Goal: Information Seeking & Learning: Check status

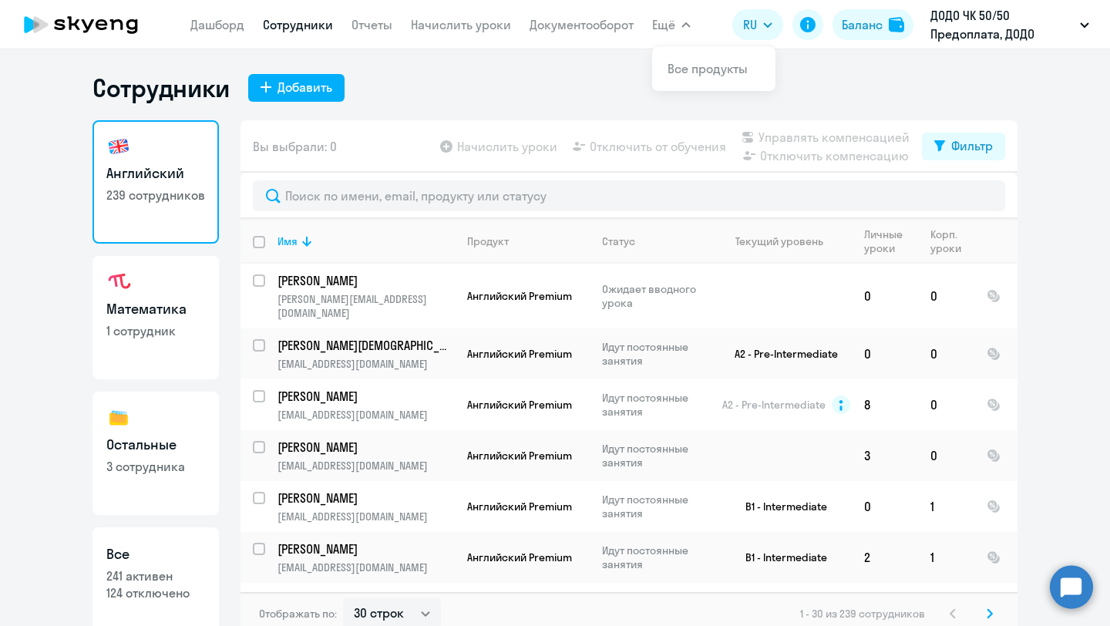
select select "30"
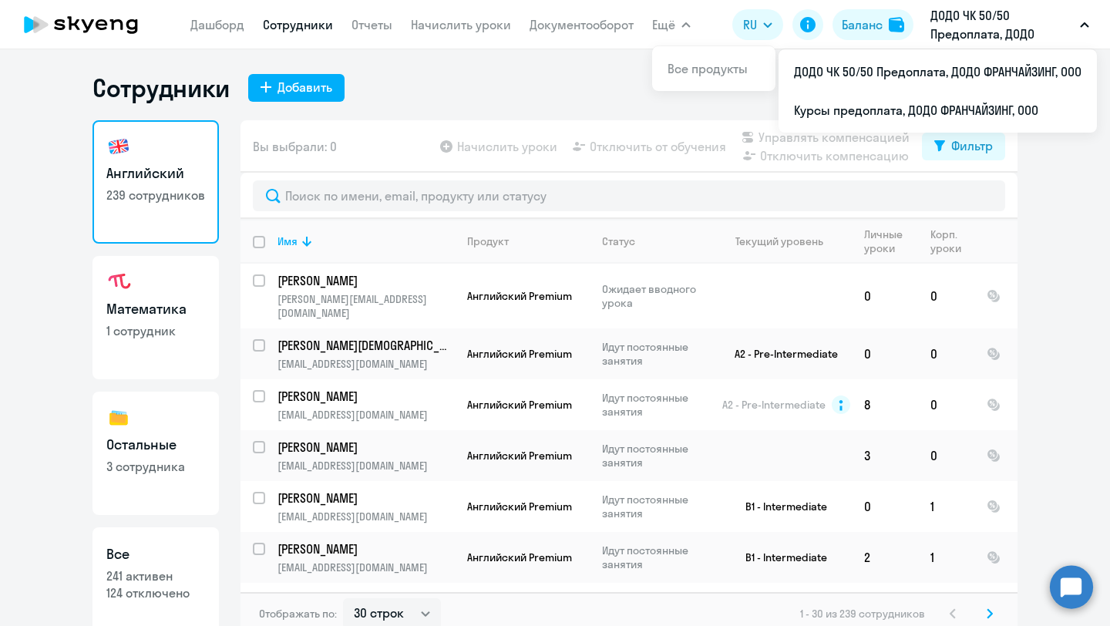
click at [976, 39] on p "ДОДО ЧК 50/50 Предоплата, ДОДО ФРАНЧАЙЗИНГ, ООО" at bounding box center [1001, 24] width 143 height 37
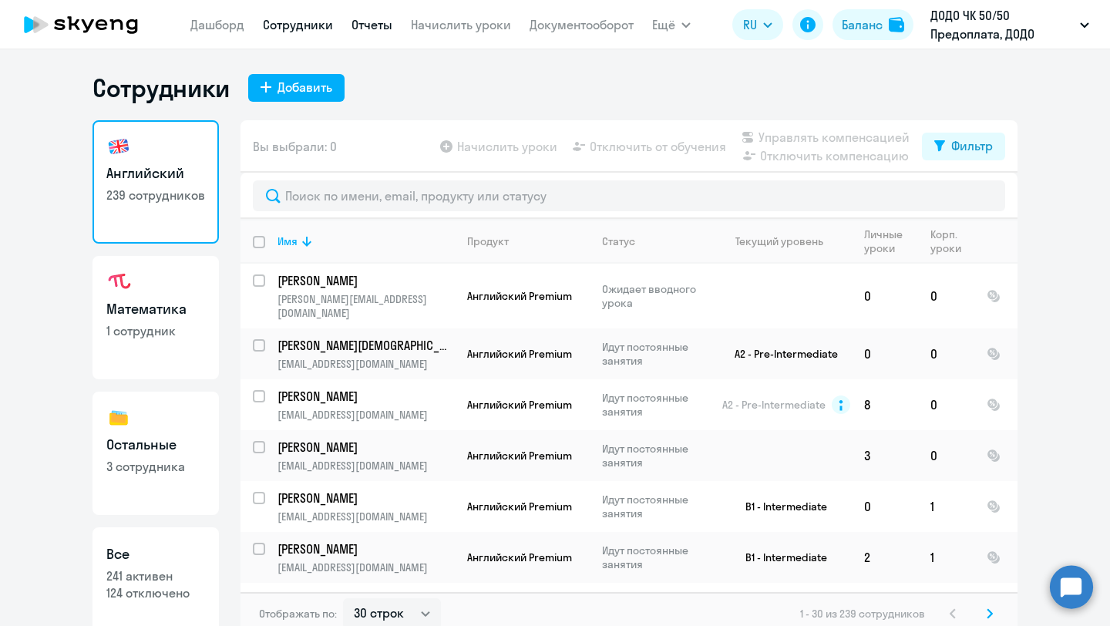
click at [379, 25] on link "Отчеты" at bounding box center [372, 24] width 41 height 15
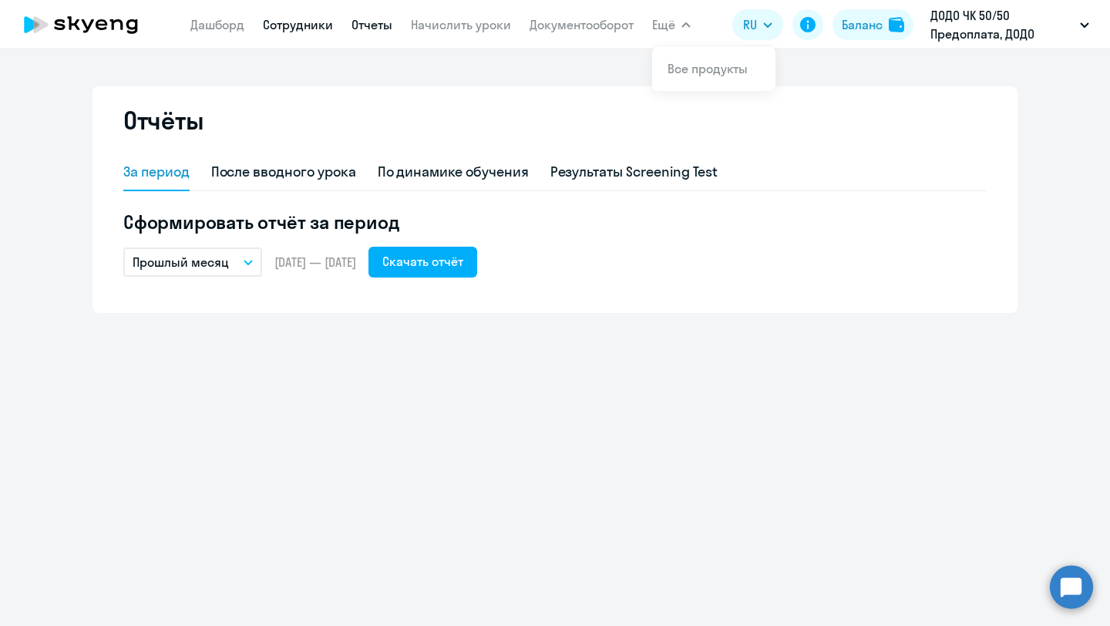
click at [288, 31] on link "Сотрудники" at bounding box center [298, 24] width 70 height 15
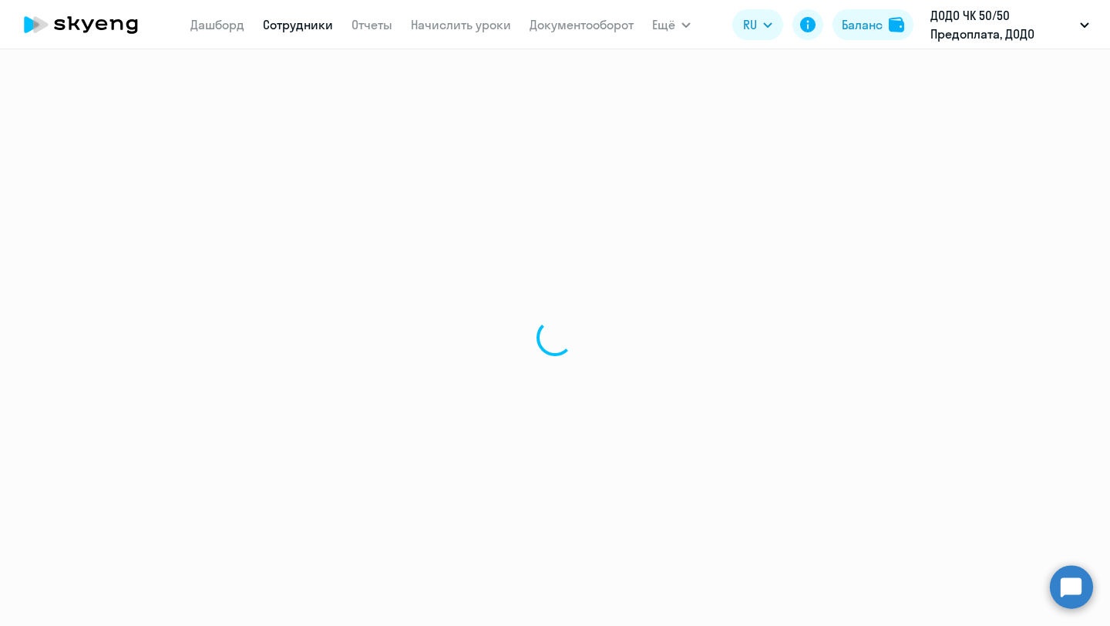
select select "30"
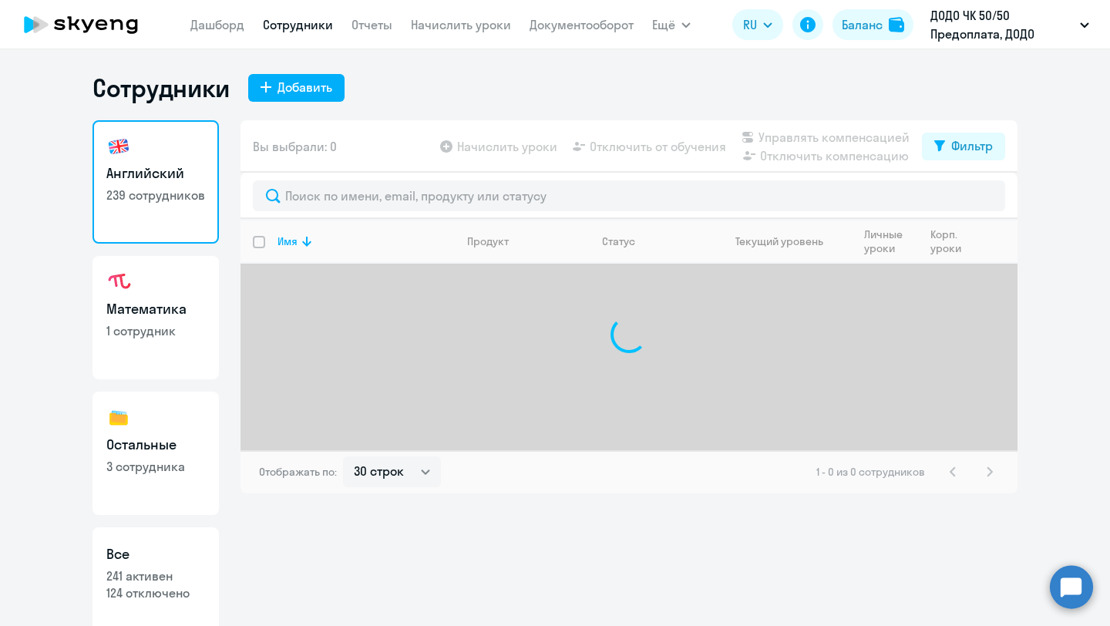
click at [236, 10] on nav "[PERSON_NAME] Отчеты Начислить уроки Документооборот" at bounding box center [411, 24] width 443 height 31
click at [232, 21] on link "Дашборд" at bounding box center [217, 24] width 54 height 15
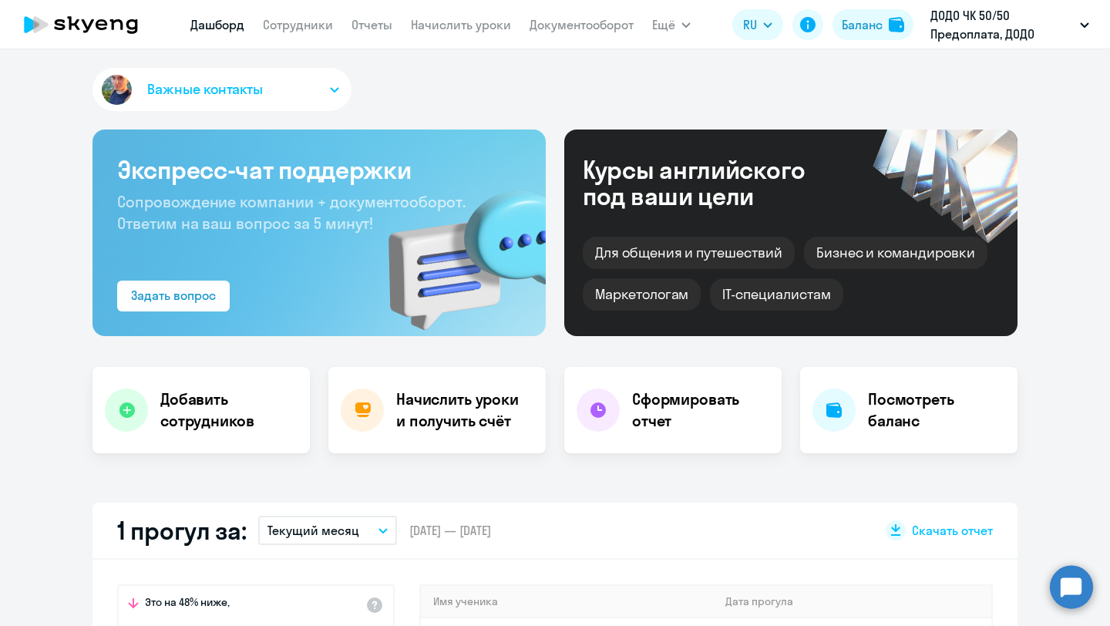
click at [362, 32] on app-menu-item-link "Отчеты" at bounding box center [372, 24] width 41 height 19
click at [358, 24] on link "Отчеты" at bounding box center [372, 24] width 41 height 15
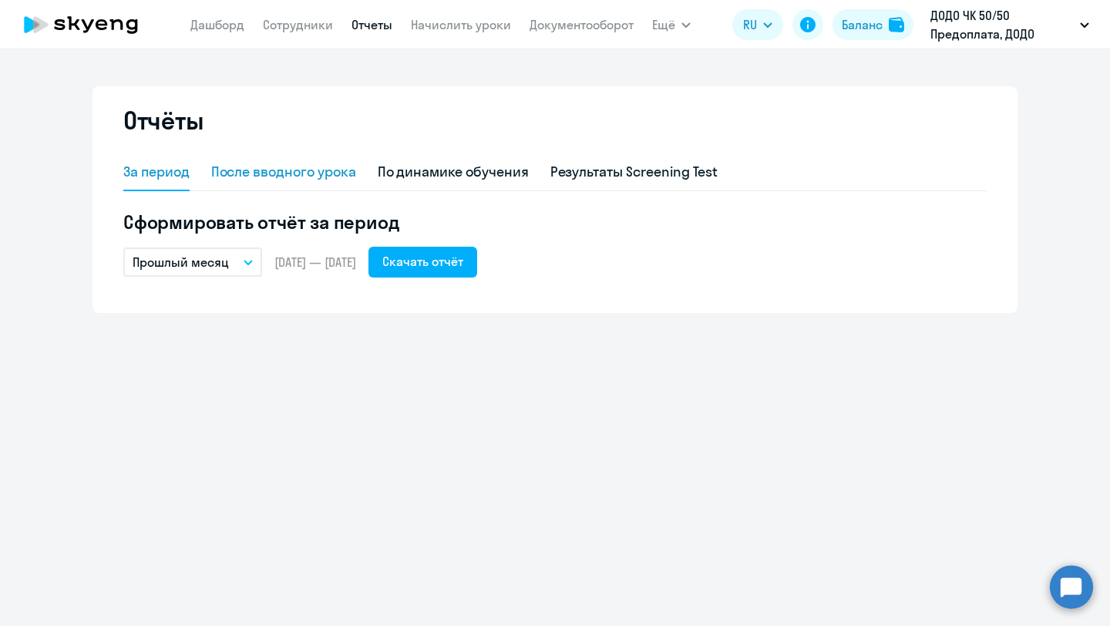
click at [256, 163] on div "После вводного урока" at bounding box center [283, 172] width 145 height 20
select select "10"
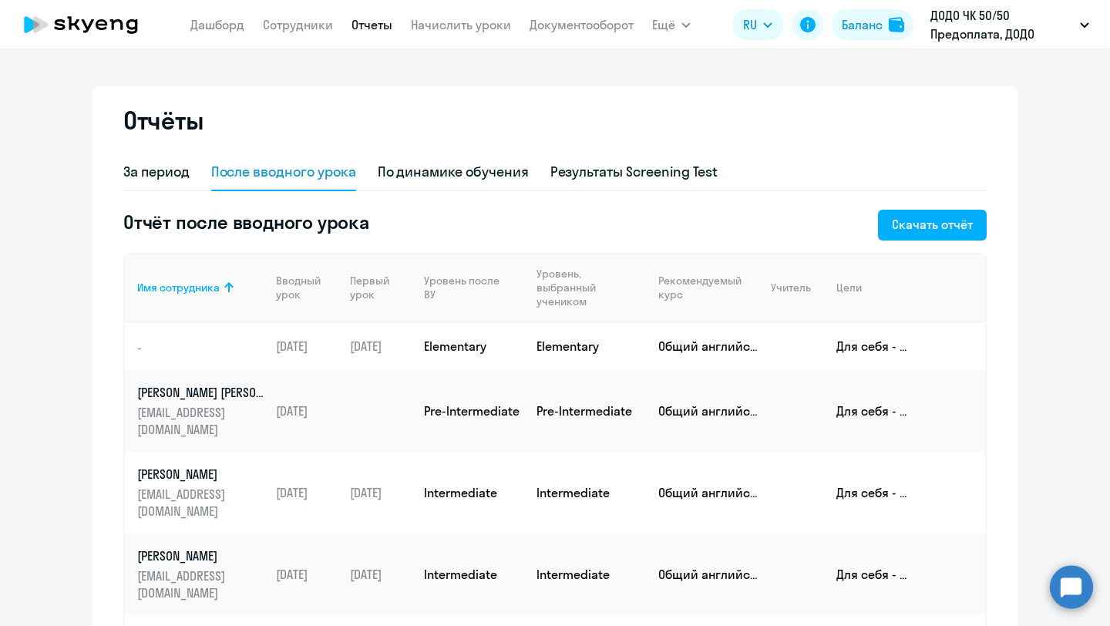
click at [1062, 570] on circle at bounding box center [1071, 586] width 43 height 43
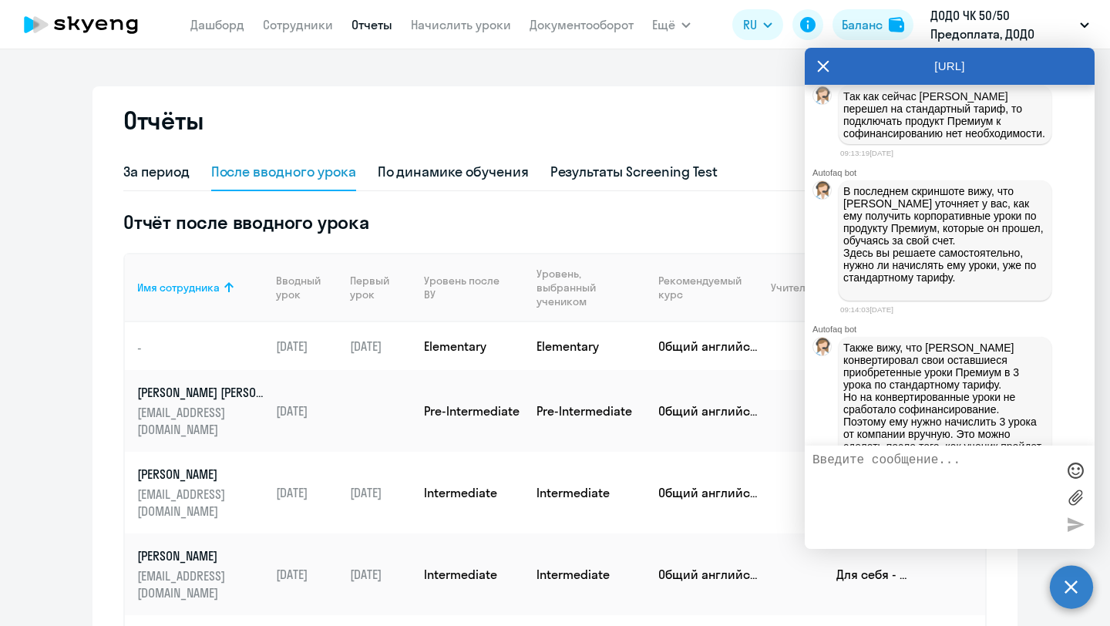
scroll to position [1913, 0]
click at [822, 77] on icon at bounding box center [823, 66] width 12 height 37
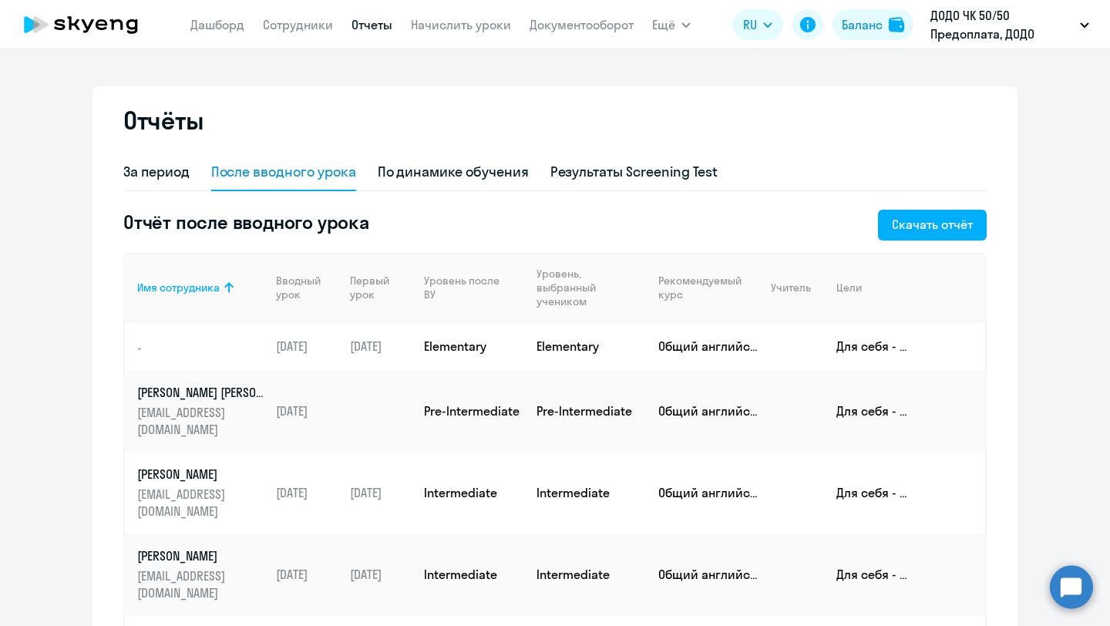
click at [1078, 590] on circle at bounding box center [1071, 586] width 43 height 43
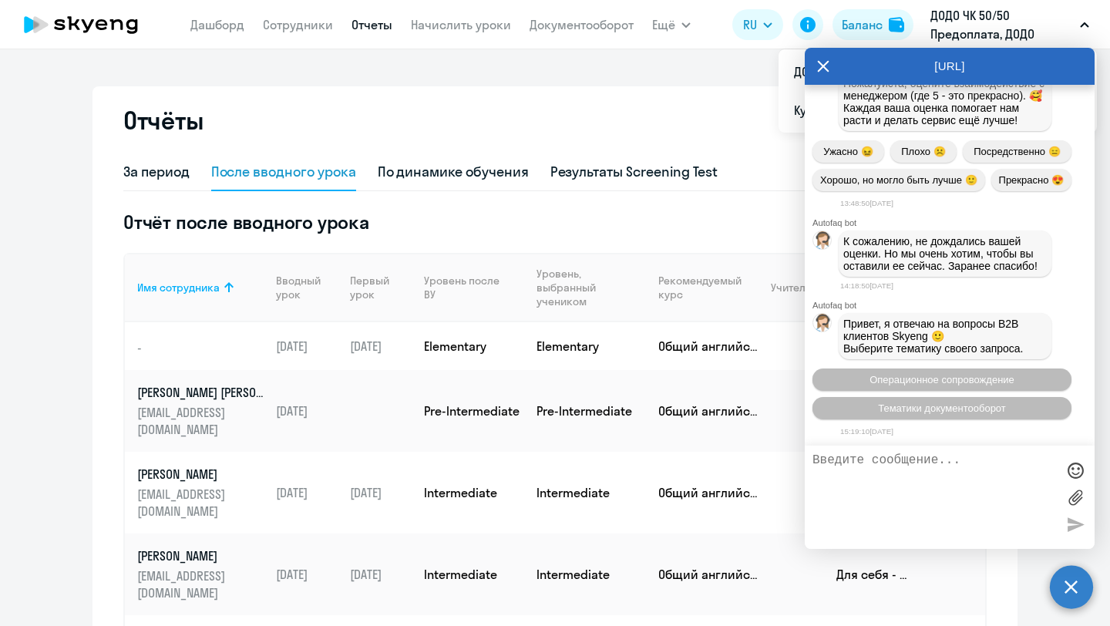
scroll to position [0, 0]
click at [823, 71] on icon at bounding box center [823, 66] width 12 height 37
